Goal: Task Accomplishment & Management: Use online tool/utility

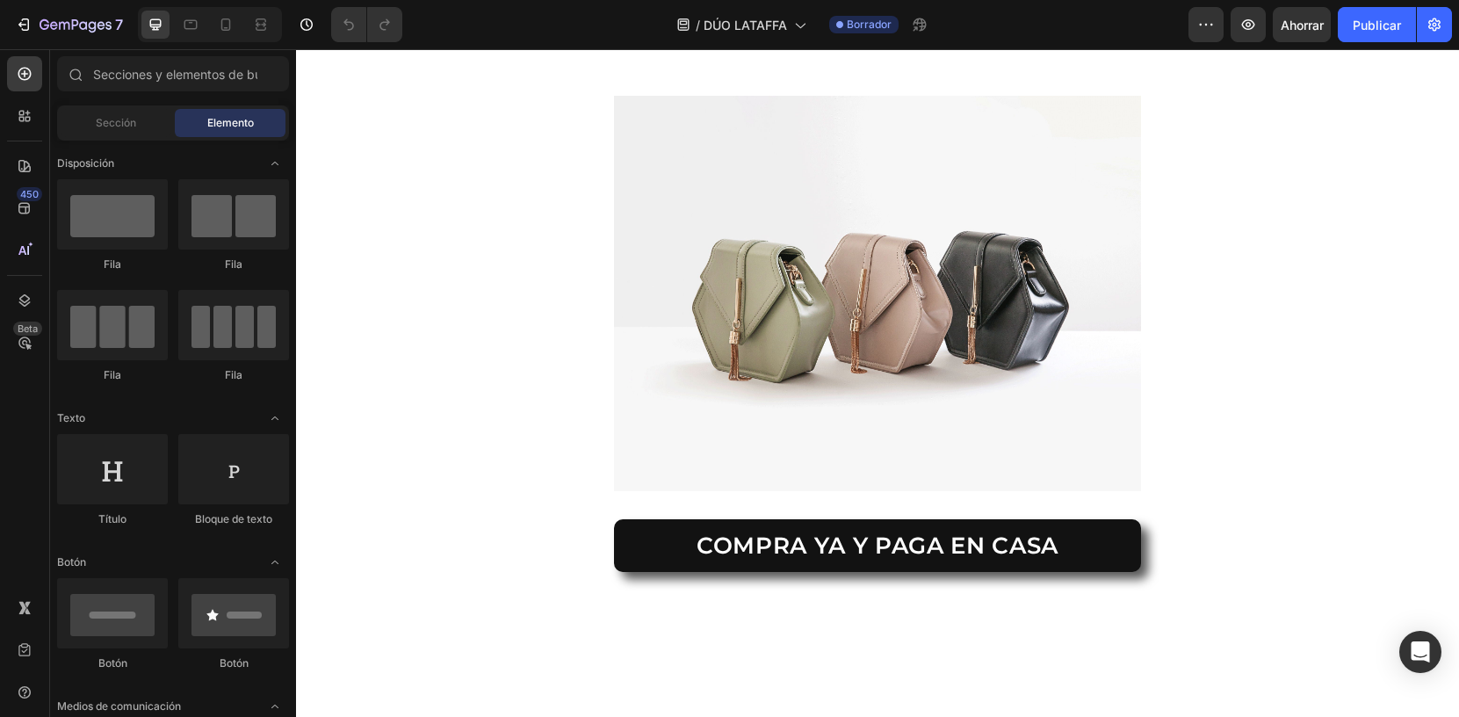
scroll to position [2420, 0]
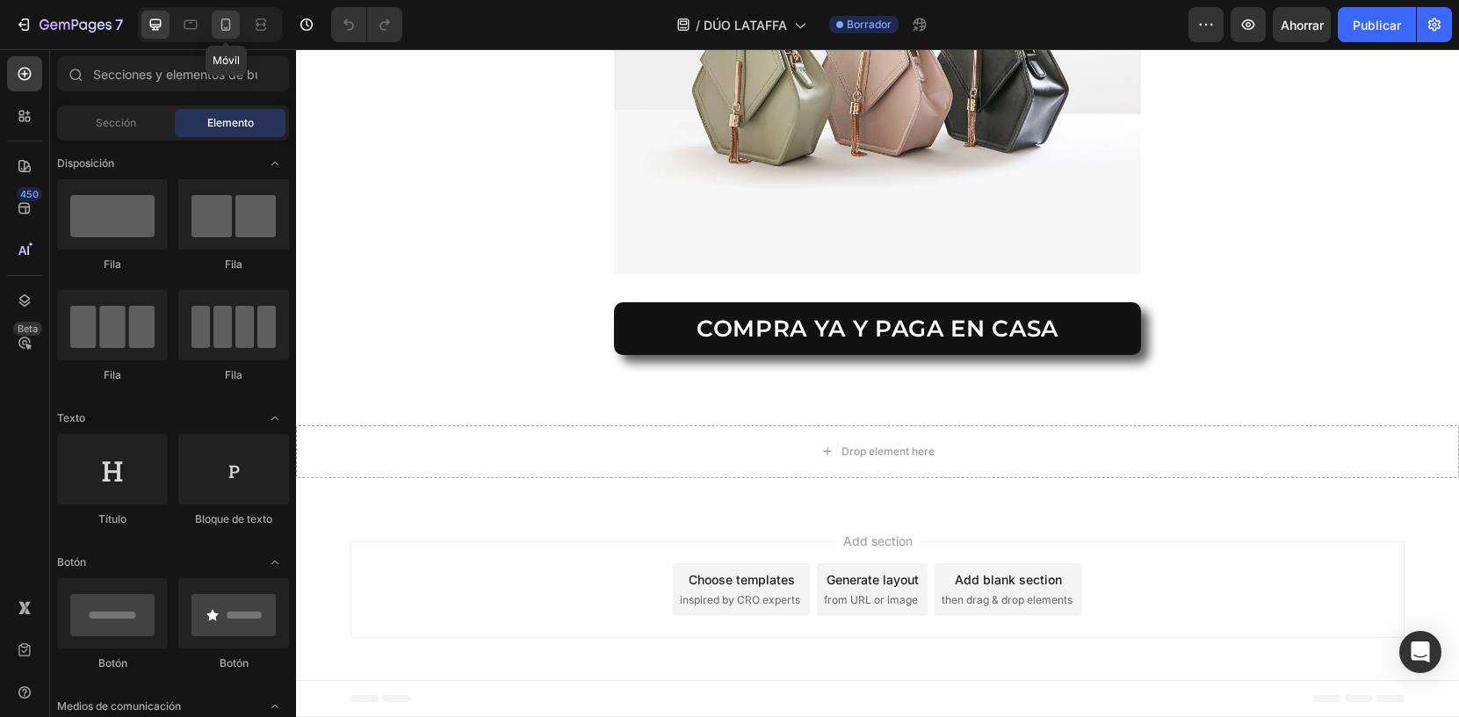
click at [218, 20] on icon at bounding box center [226, 25] width 18 height 18
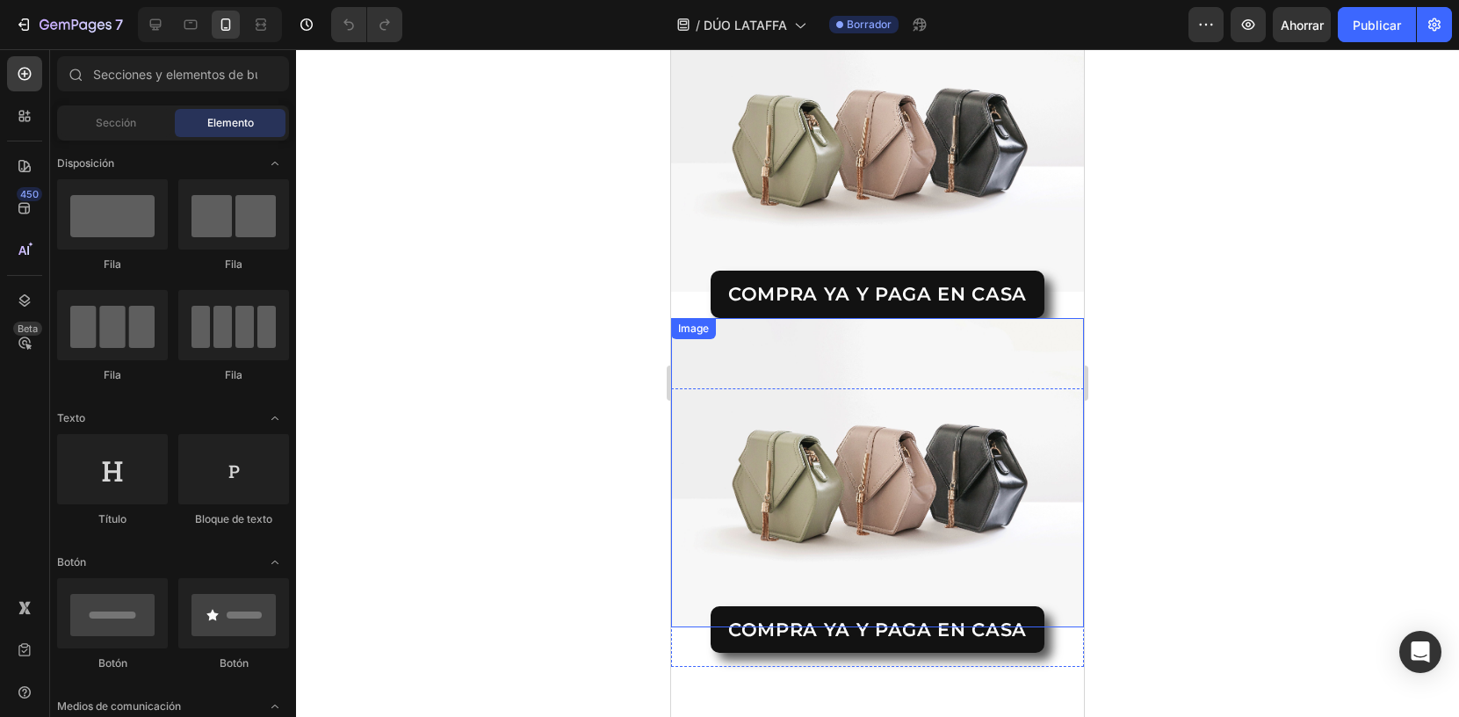
scroll to position [497, 0]
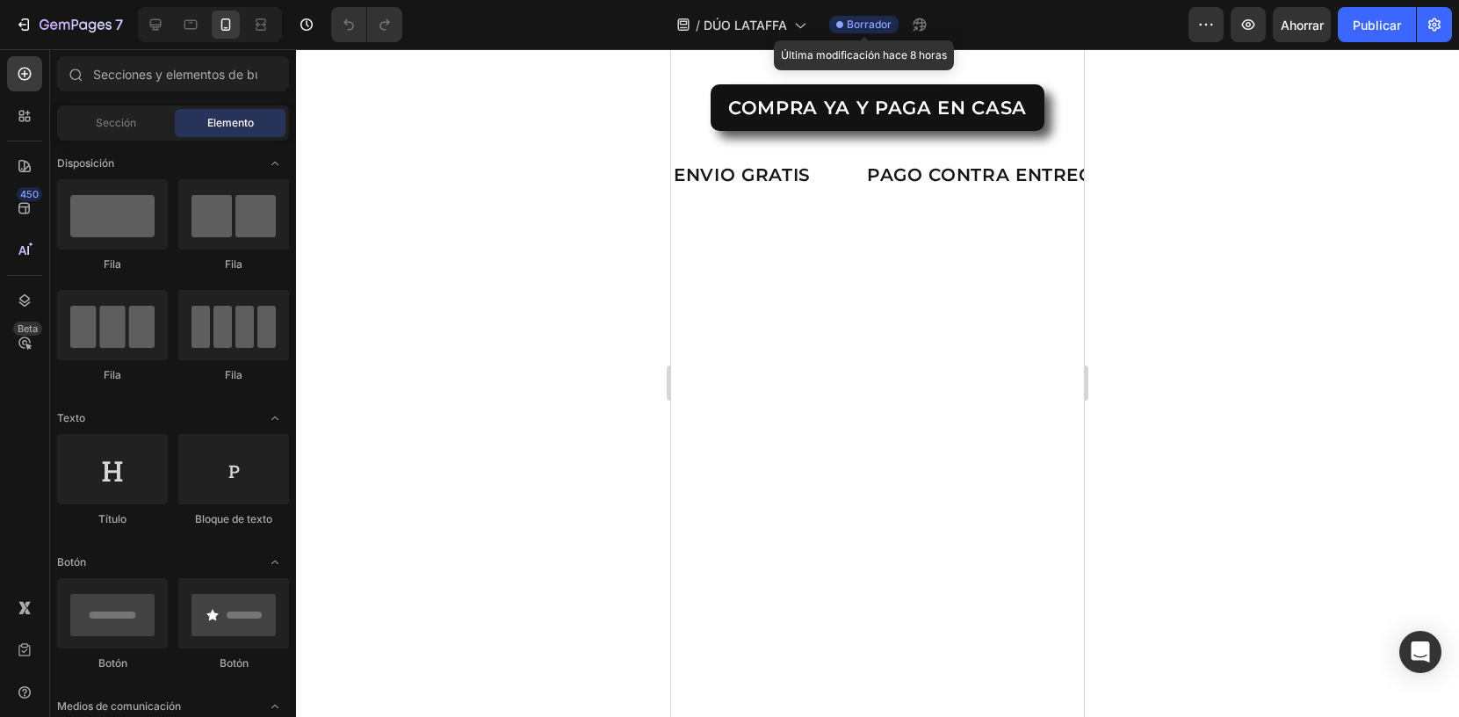
click at [857, 24] on font "Borrador" at bounding box center [869, 24] width 45 height 13
click at [1206, 21] on icon "button" at bounding box center [1206, 25] width 18 height 18
click at [533, 151] on div at bounding box center [877, 383] width 1163 height 668
click at [24, 117] on icon at bounding box center [25, 116] width 18 height 18
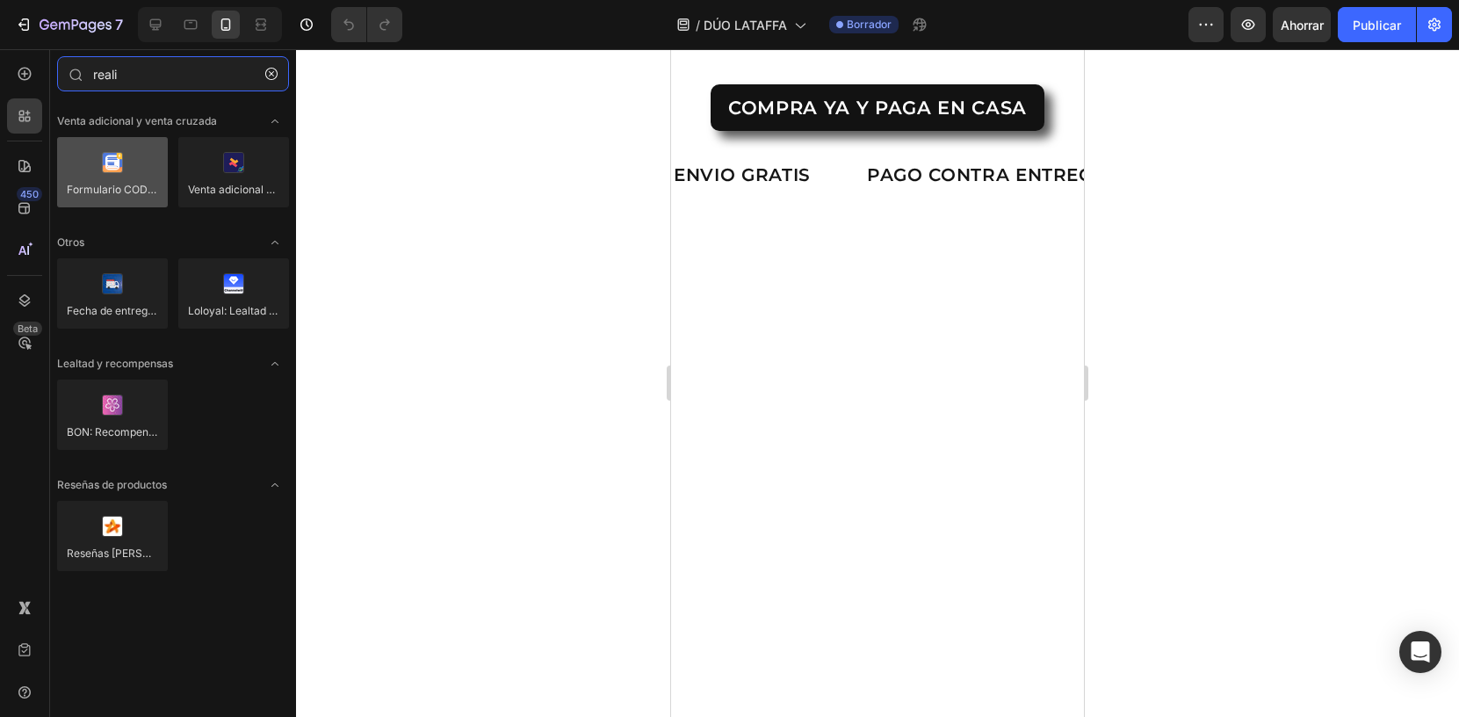
type input "reali"
click at [116, 174] on div at bounding box center [112, 172] width 111 height 70
click at [120, 170] on div at bounding box center [112, 172] width 111 height 70
click at [141, 199] on div at bounding box center [112, 172] width 111 height 70
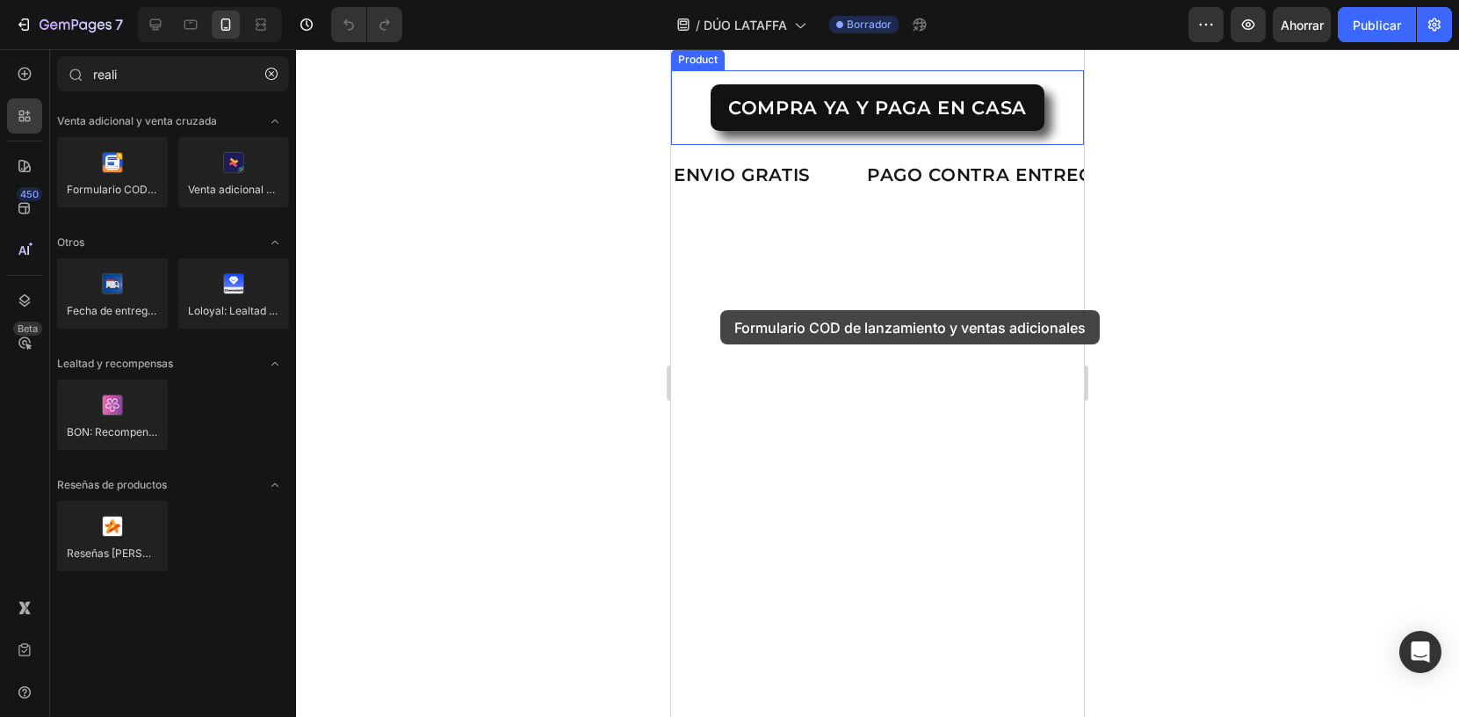
drag, startPoint x: 779, startPoint y: 219, endPoint x: 720, endPoint y: 310, distance: 108.7
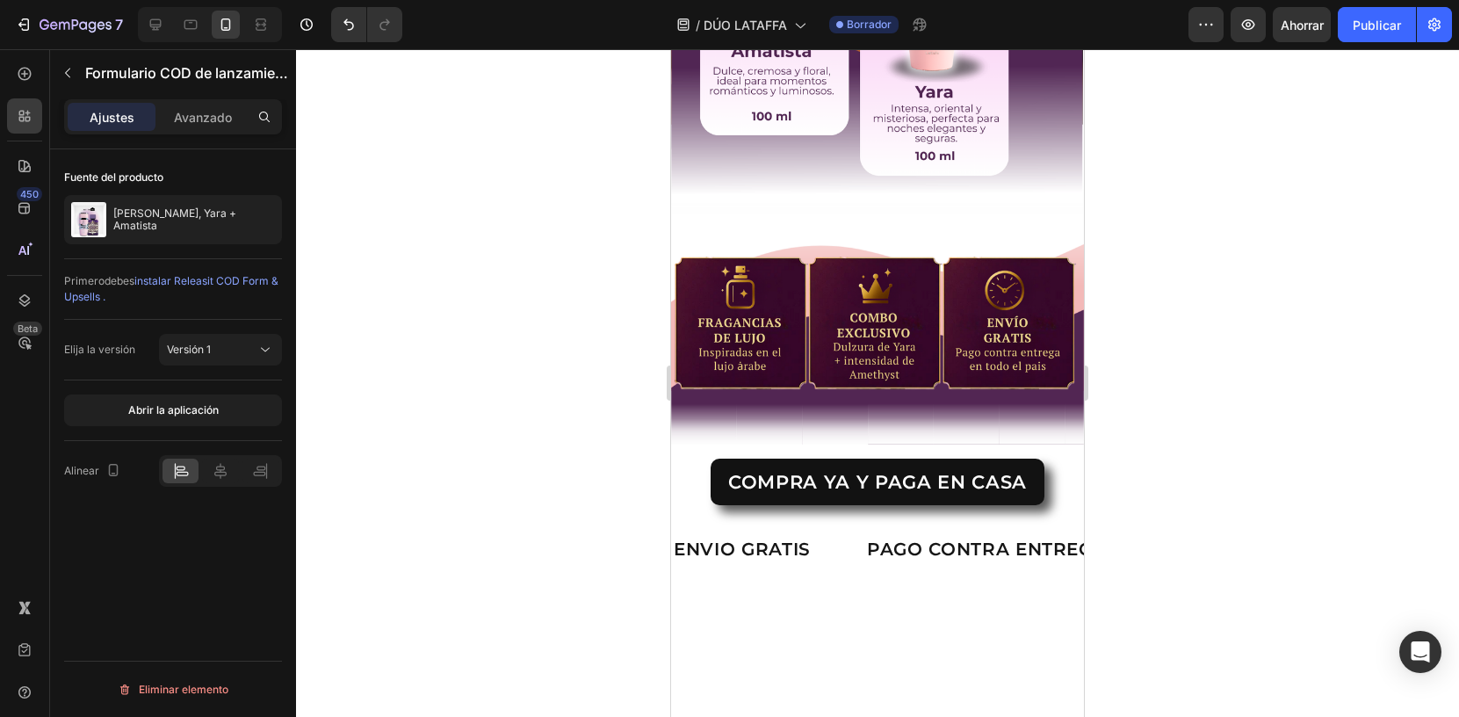
scroll to position [852, 0]
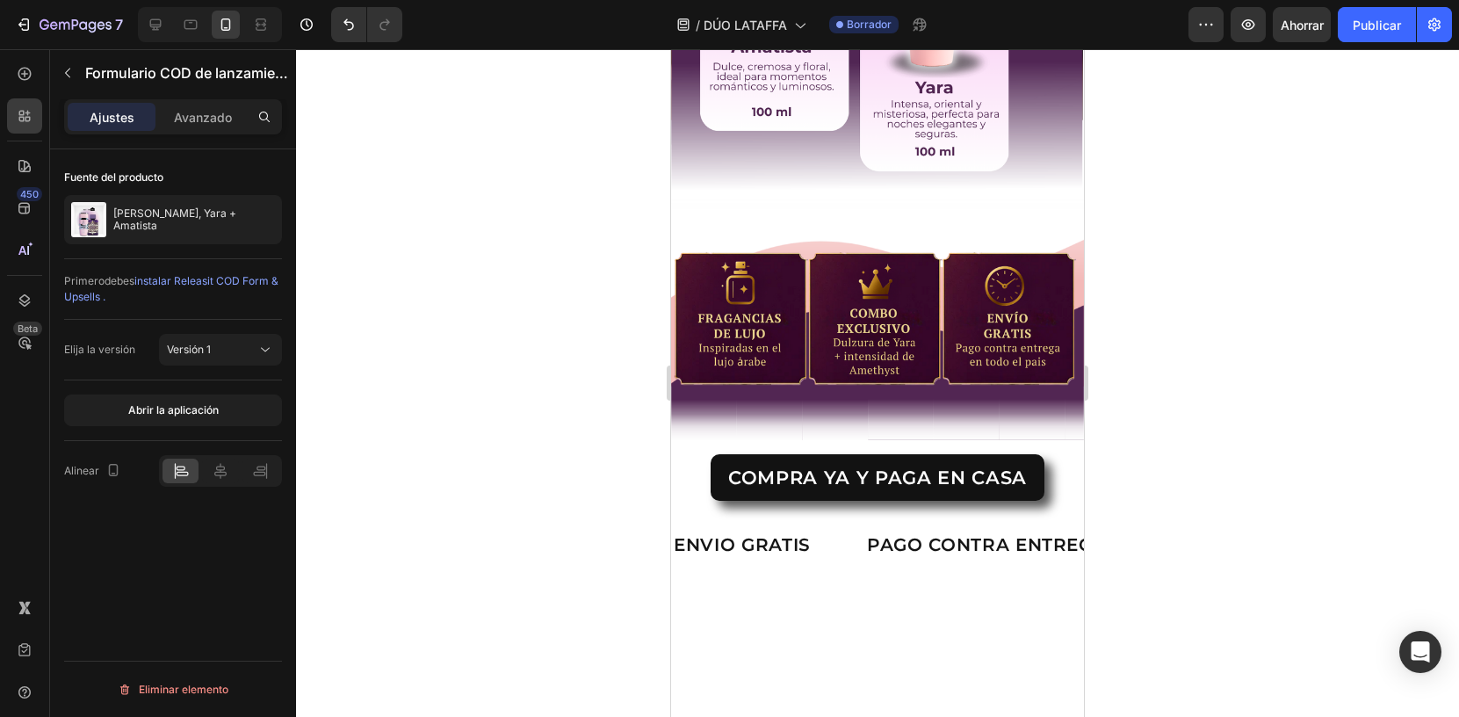
click at [203, 280] on font "instalar Releasit COD Form & Upsells ." at bounding box center [171, 288] width 214 height 29
click at [1385, 18] on font "Publicar" at bounding box center [1377, 25] width 48 height 15
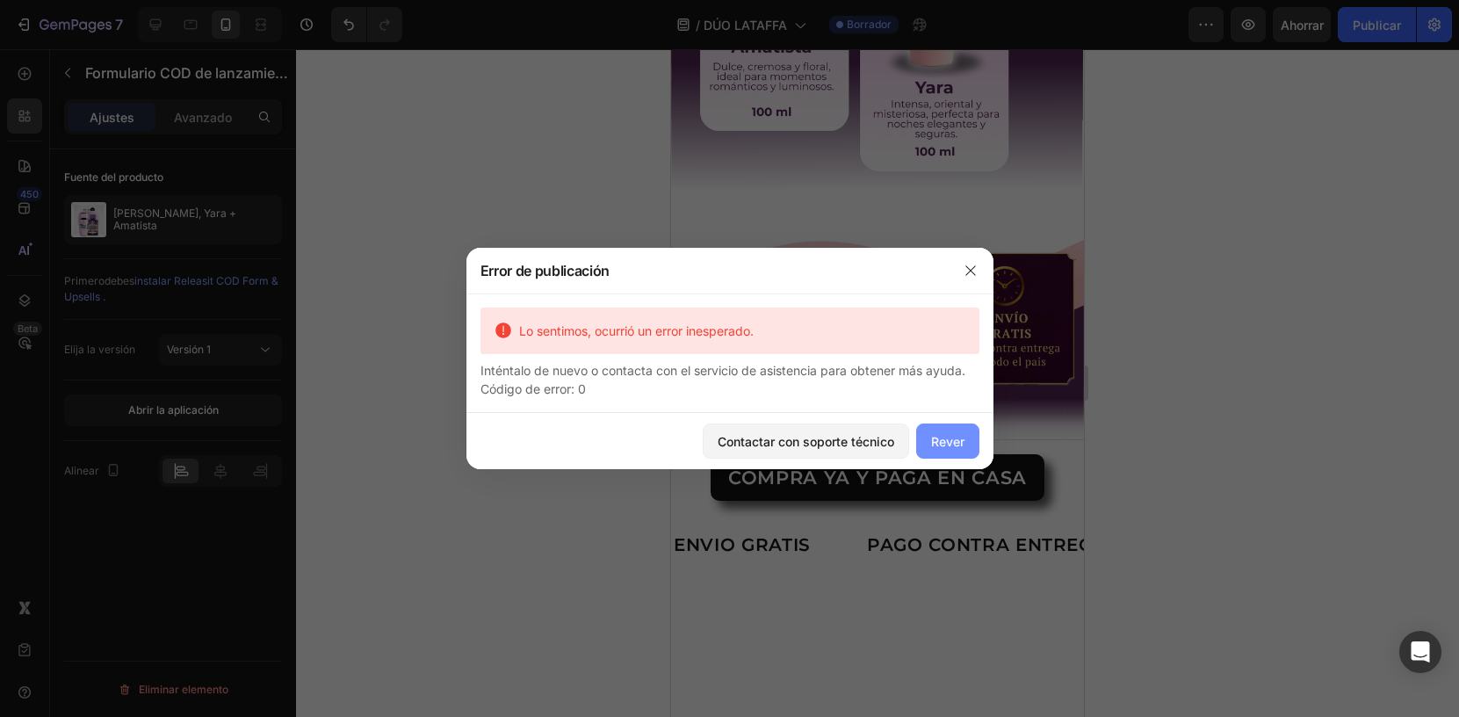
click at [935, 438] on font "Rever" at bounding box center [947, 441] width 33 height 15
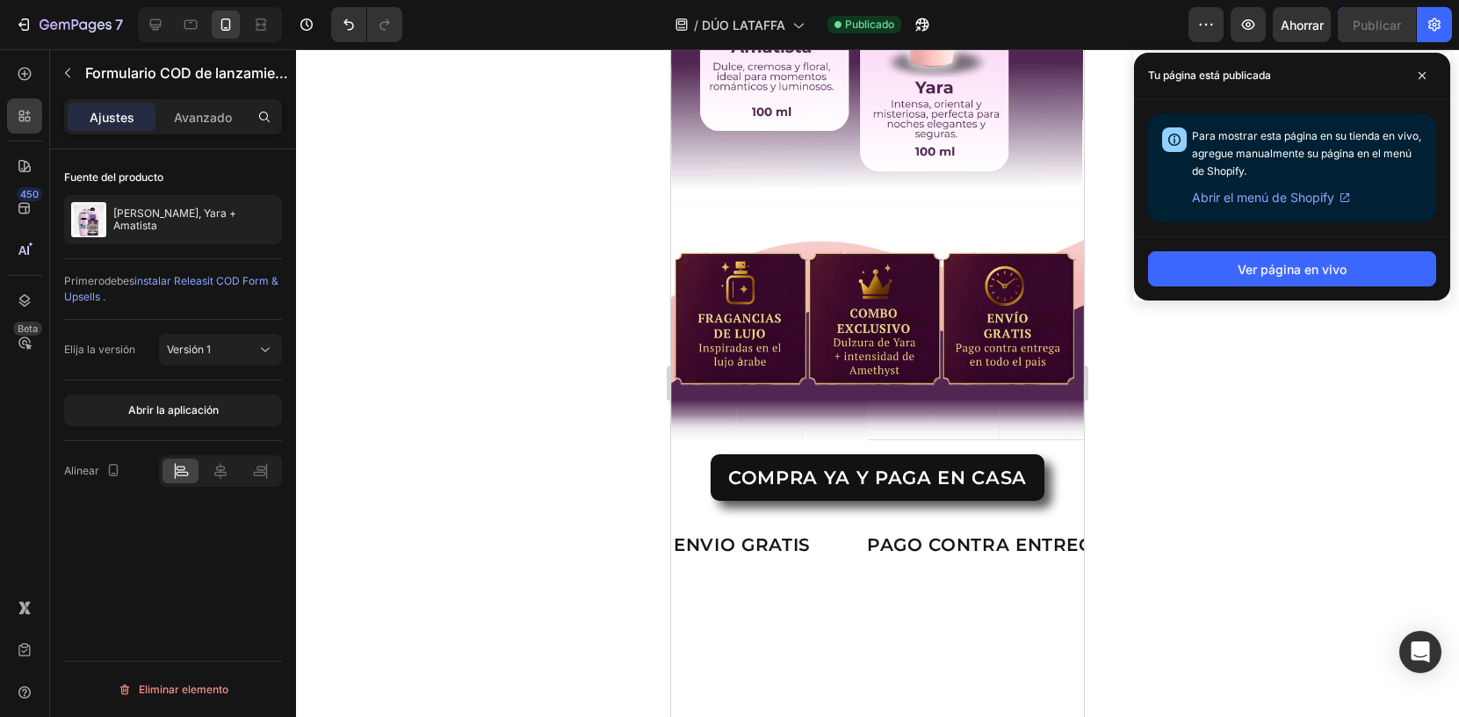
click at [1284, 199] on font "Abrir el menú de Shopify" at bounding box center [1263, 197] width 142 height 15
